Goal: Navigation & Orientation: Understand site structure

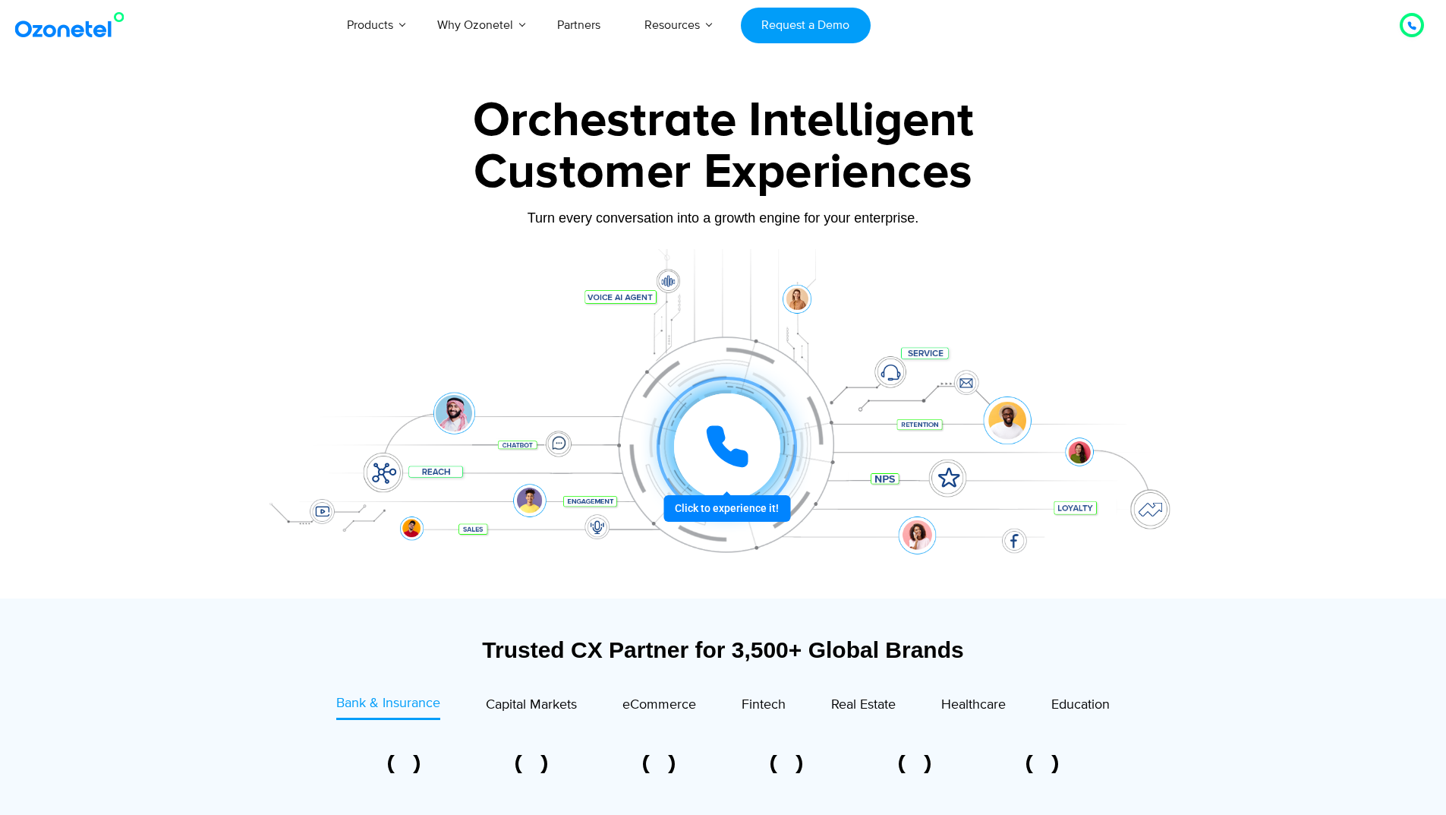
click at [717, 476] on div at bounding box center [727, 446] width 106 height 106
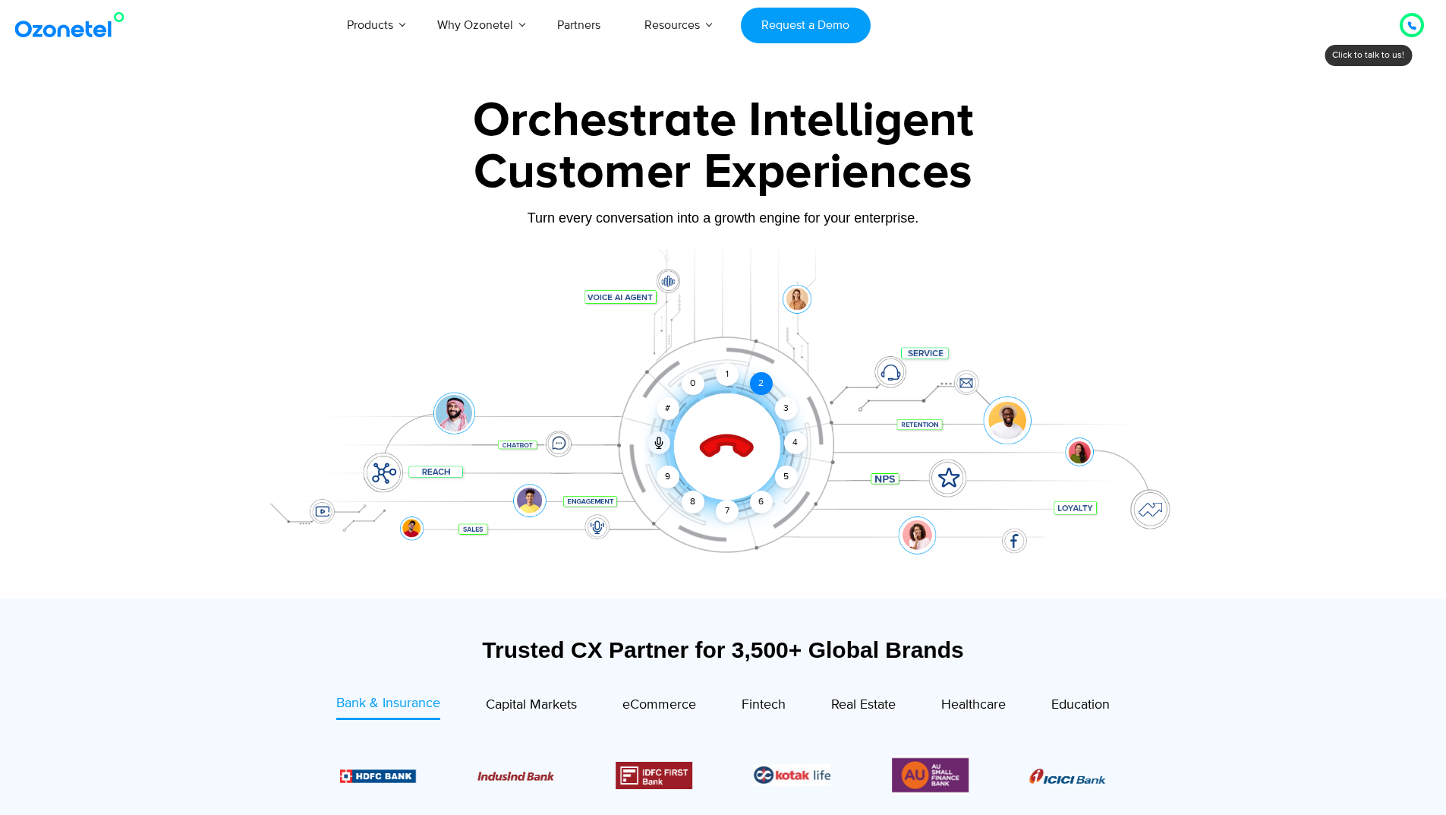
click at [764, 382] on div "2" at bounding box center [761, 383] width 23 height 23
click at [788, 412] on div "3" at bounding box center [785, 408] width 23 height 23
click at [791, 449] on div "4" at bounding box center [795, 442] width 23 height 23
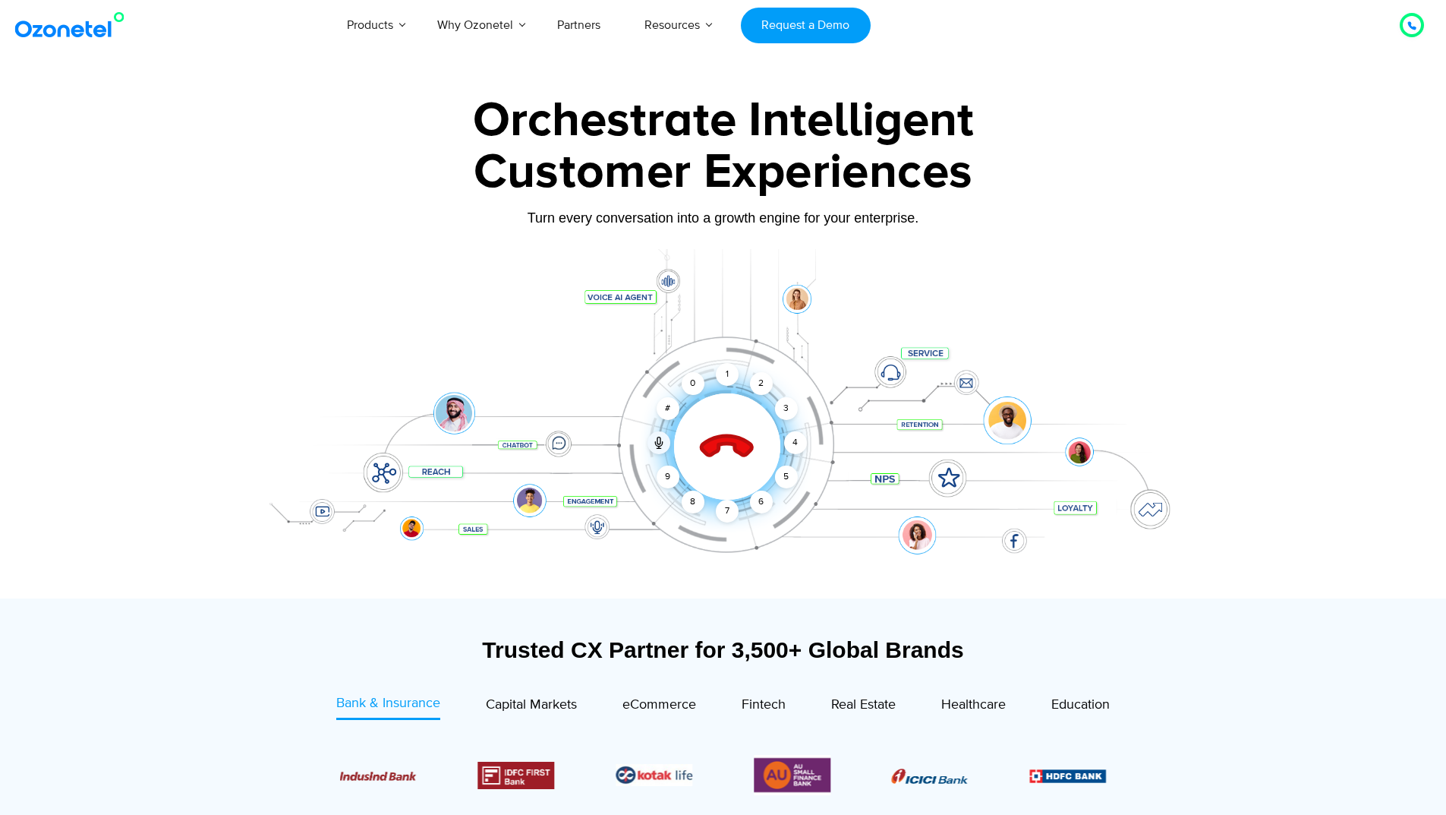
click at [722, 449] on icon at bounding box center [727, 447] width 65 height 65
